Goal: Purchase product/service

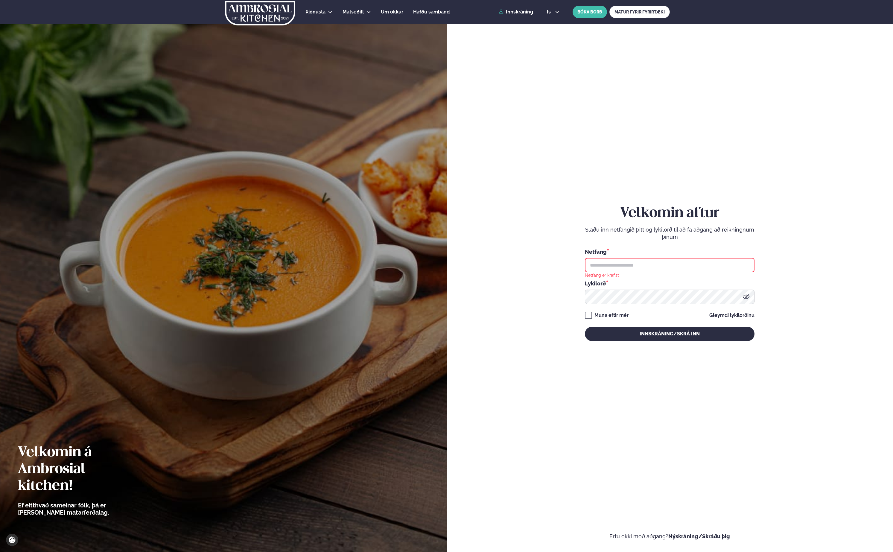
type input "**********"
click at [666, 333] on button "Innskráning/Skrá inn" at bounding box center [670, 334] width 170 height 14
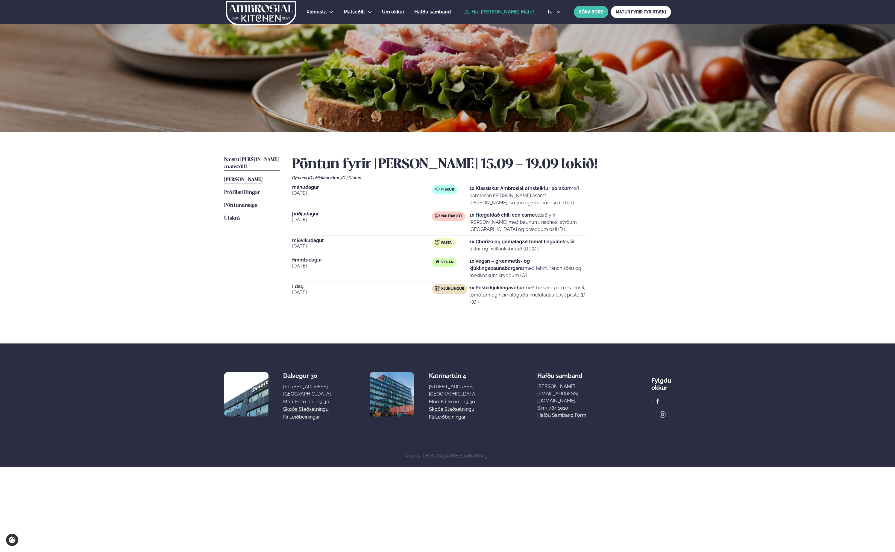
click at [238, 160] on span "Næstu [PERSON_NAME] matseðill" at bounding box center [251, 163] width 54 height 12
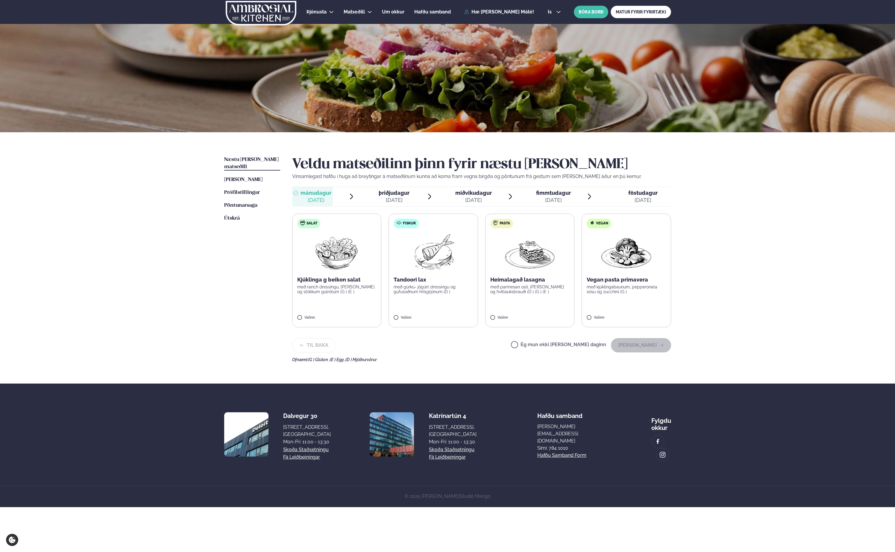
click at [528, 259] on img at bounding box center [529, 252] width 53 height 38
click at [647, 347] on button "[PERSON_NAME]" at bounding box center [641, 345] width 60 height 14
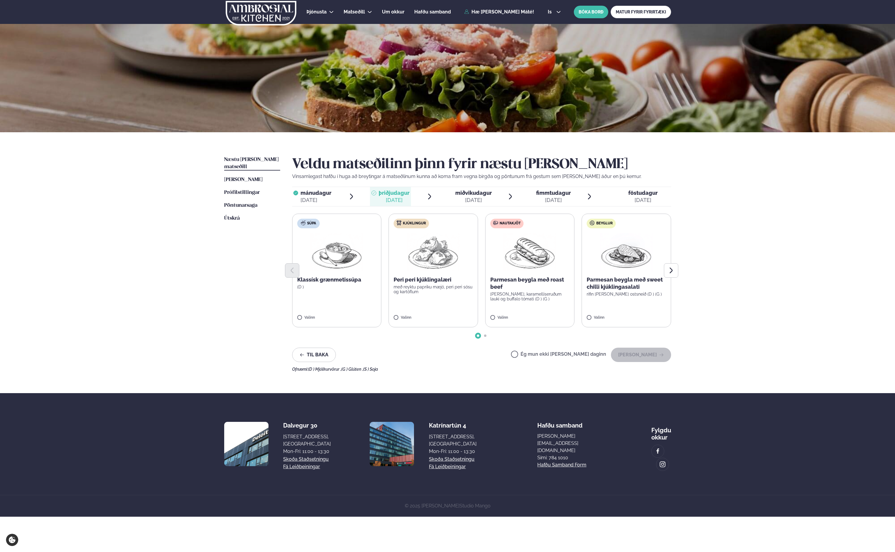
click at [526, 270] on div at bounding box center [481, 270] width 379 height 14
click at [439, 278] on p "Peri peri kjúklingalæri" at bounding box center [432, 279] width 79 height 7
click at [639, 354] on button "[PERSON_NAME]" at bounding box center [641, 355] width 60 height 14
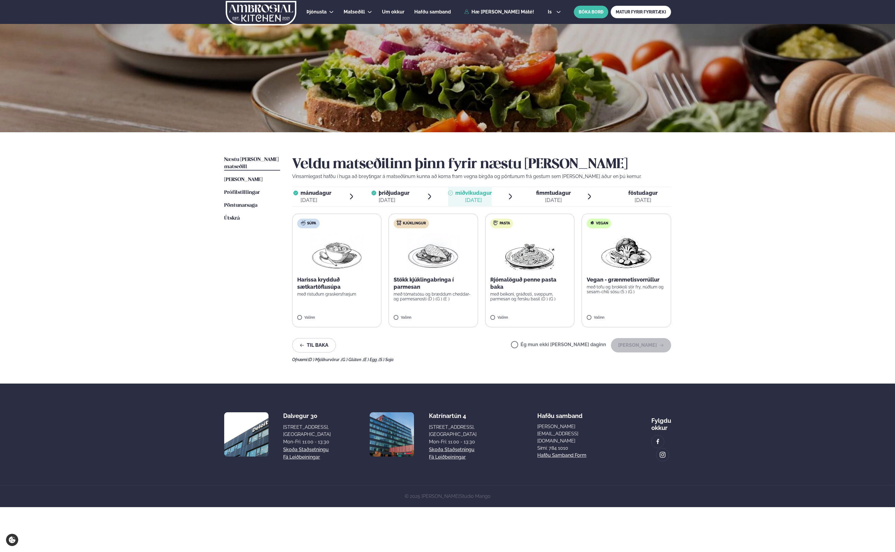
click at [618, 266] on img at bounding box center [626, 252] width 53 height 38
click at [643, 347] on button "[PERSON_NAME]" at bounding box center [641, 345] width 60 height 14
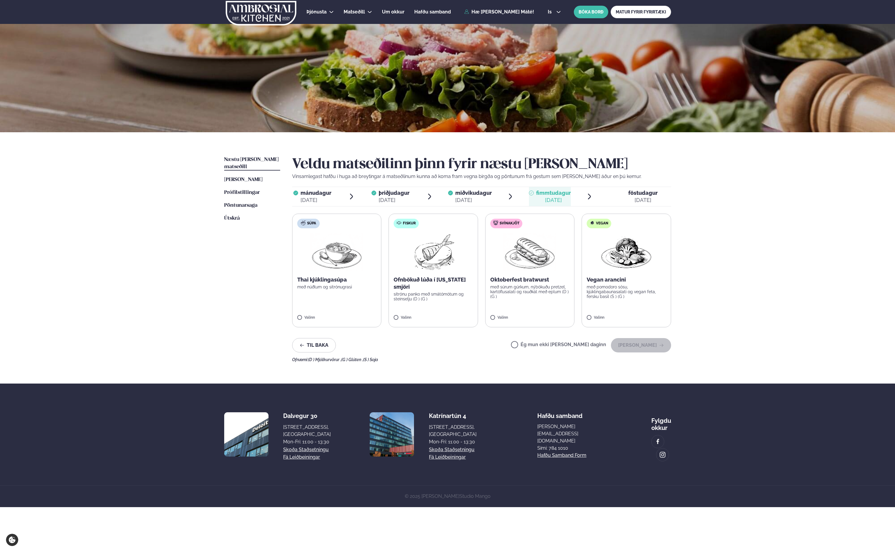
click at [525, 264] on img at bounding box center [529, 252] width 53 height 38
click at [641, 344] on button "[PERSON_NAME]" at bounding box center [641, 345] width 60 height 14
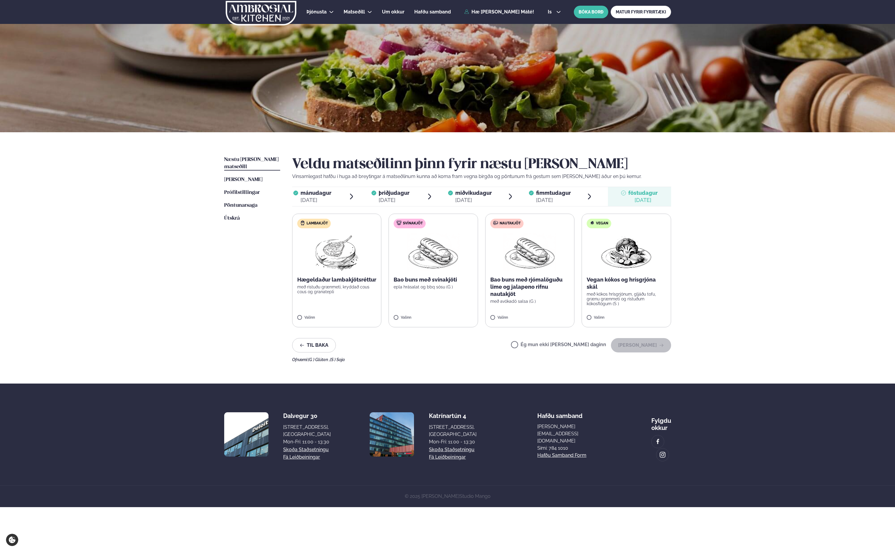
click at [528, 269] on img at bounding box center [529, 252] width 53 height 38
click at [640, 346] on button "[PERSON_NAME]" at bounding box center [641, 345] width 60 height 14
